Goal: Find specific page/section: Find specific page/section

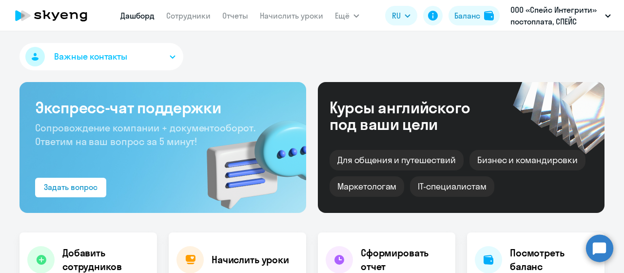
select select "30"
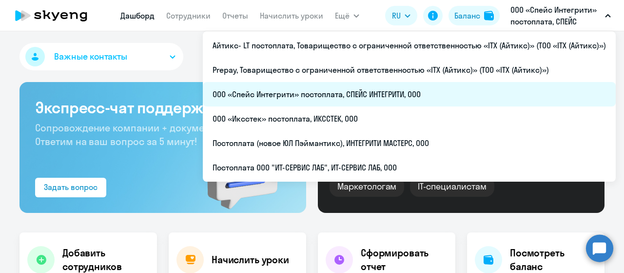
click at [387, 94] on li "ООО «Спейс Интегрити» постоплата, СПЕЙС ИНТЕГРИТИ, ООО" at bounding box center [409, 94] width 413 height 24
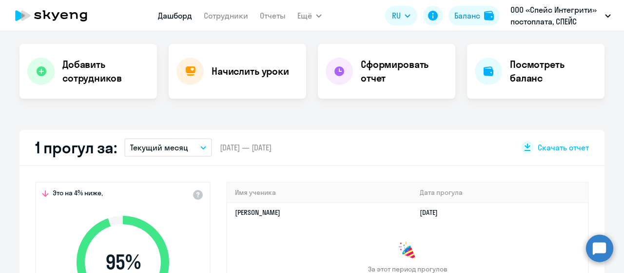
scroll to position [341, 0]
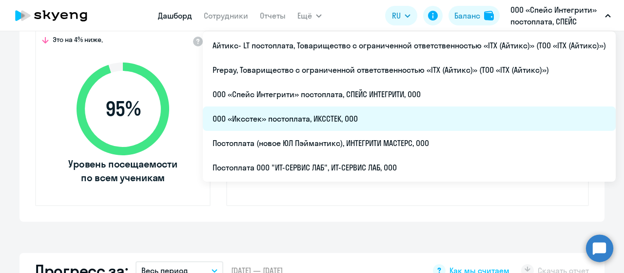
click at [366, 123] on li "ООО «Иксстек» постоплата, ИКССТЕК, ООО" at bounding box center [409, 118] width 413 height 24
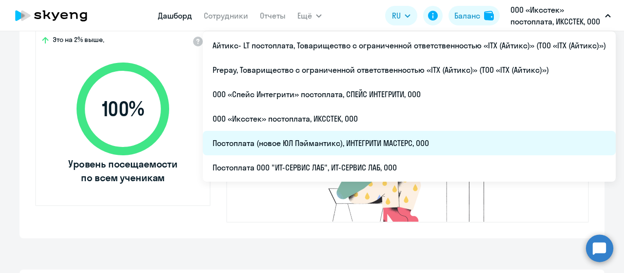
click at [448, 147] on li "Постоплата (новое ЮЛ Пэймантикс), ИНТЕГРИТИ МАСТЕРС, ООО" at bounding box center [409, 143] width 413 height 24
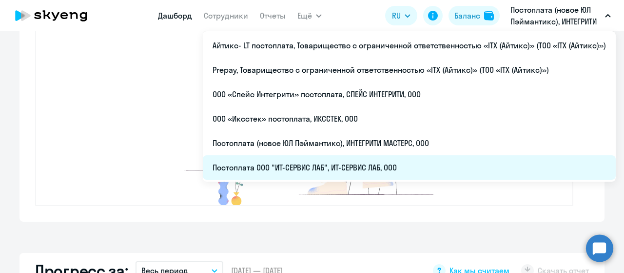
click at [414, 173] on li "Постоплата ООО "ИТ-СЕРВИС ЛАБ", ИТ-СЕРВИС ЛАБ, ООО" at bounding box center [409, 167] width 413 height 24
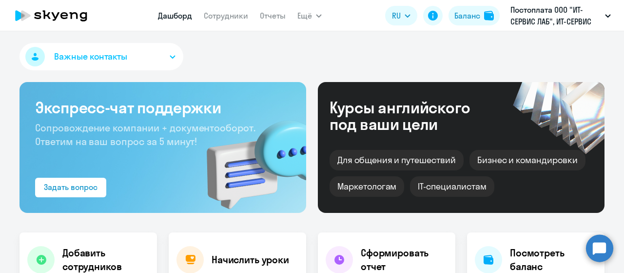
select select "30"
click at [232, 18] on link "Сотрудники" at bounding box center [226, 16] width 44 height 10
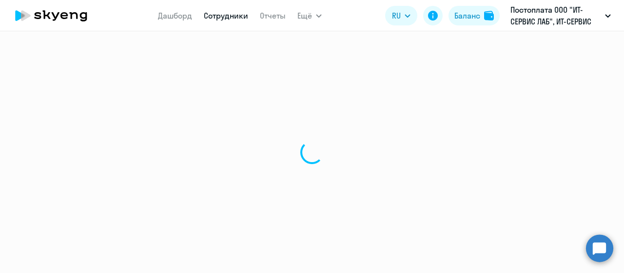
select select "30"
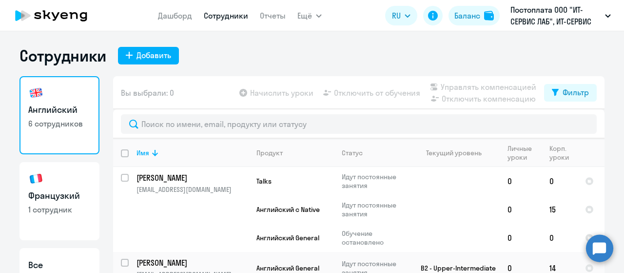
click at [37, 188] on link "[DEMOGRAPHIC_DATA] 1 сотрудник" at bounding box center [60, 201] width 80 height 78
select select "30"
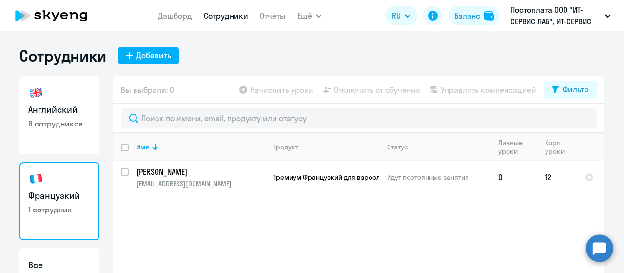
click at [70, 17] on icon at bounding box center [51, 15] width 86 height 24
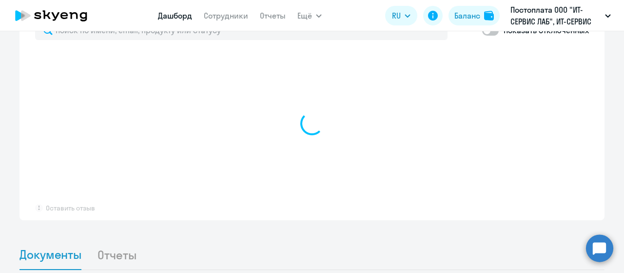
select select "30"
